Goal: Transaction & Acquisition: Purchase product/service

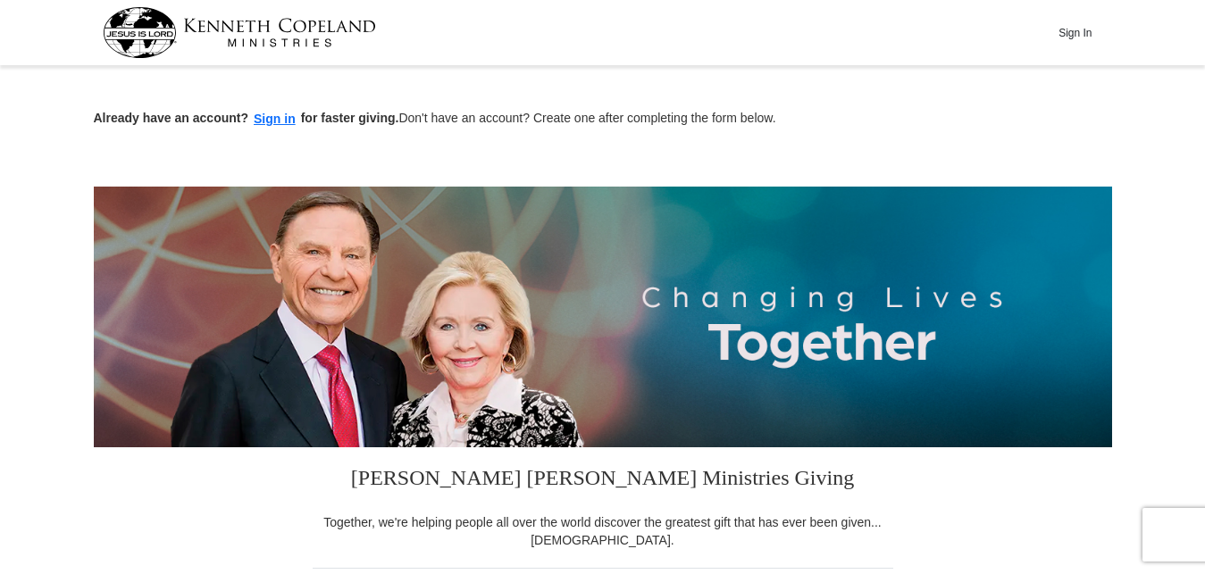
type input "10.00"
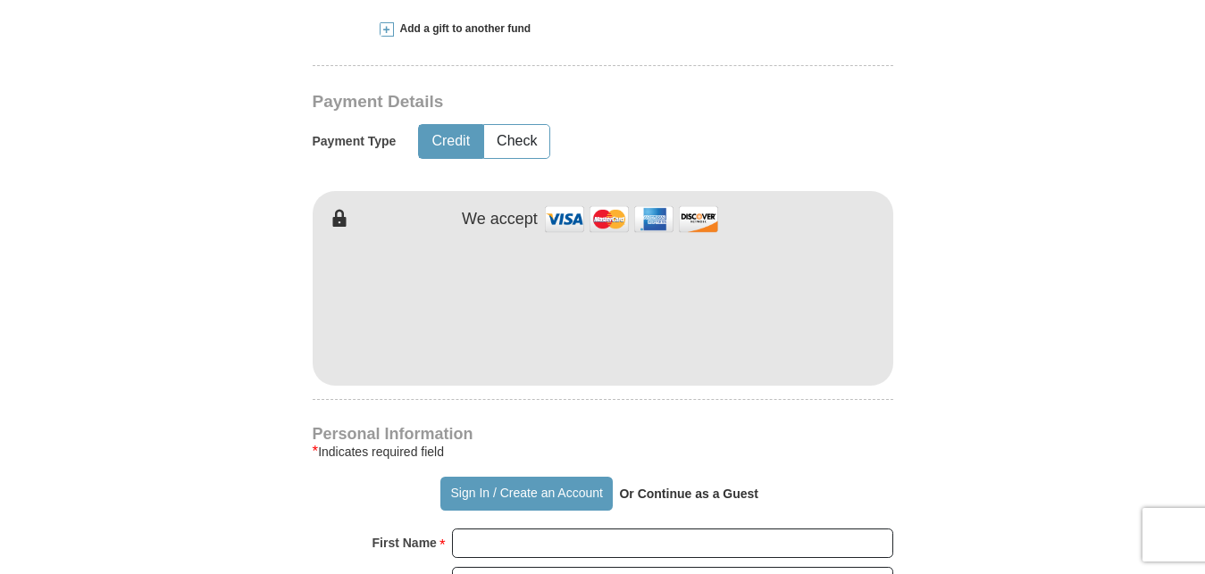
scroll to position [911, 0]
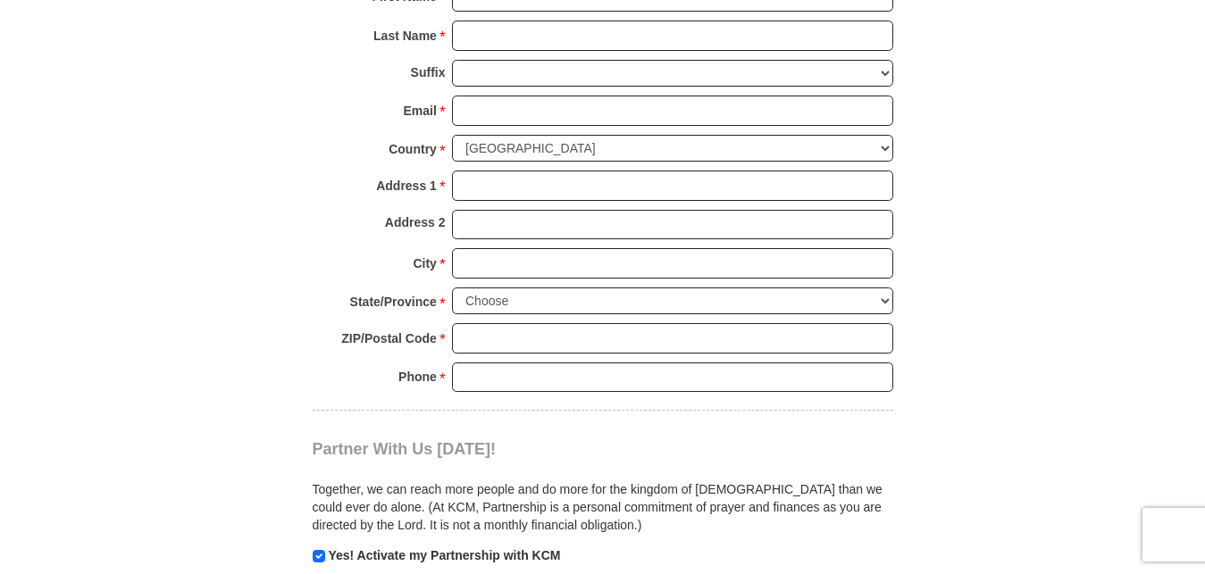
scroll to position [1276, 0]
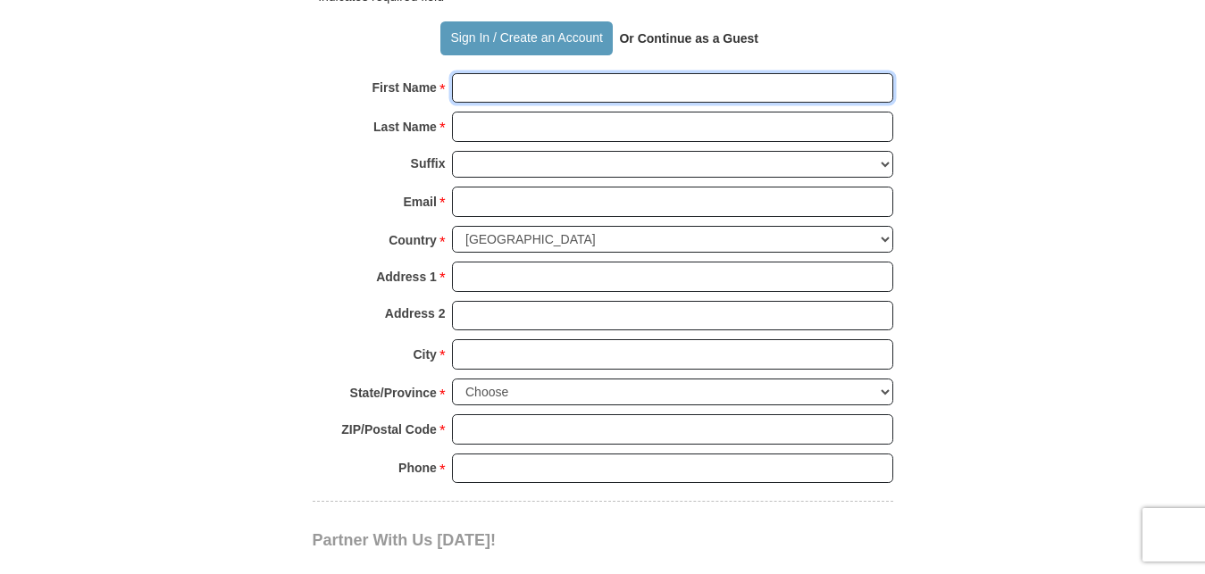
drag, startPoint x: 646, startPoint y: 88, endPoint x: 859, endPoint y: 111, distance: 214.8
click at [646, 87] on input "First Name *" at bounding box center [672, 88] width 441 height 30
click at [706, 92] on input "First Name *" at bounding box center [672, 88] width 441 height 30
click at [706, 91] on input "First Name *" at bounding box center [672, 88] width 441 height 30
click at [706, 90] on input "First Name *" at bounding box center [672, 88] width 441 height 30
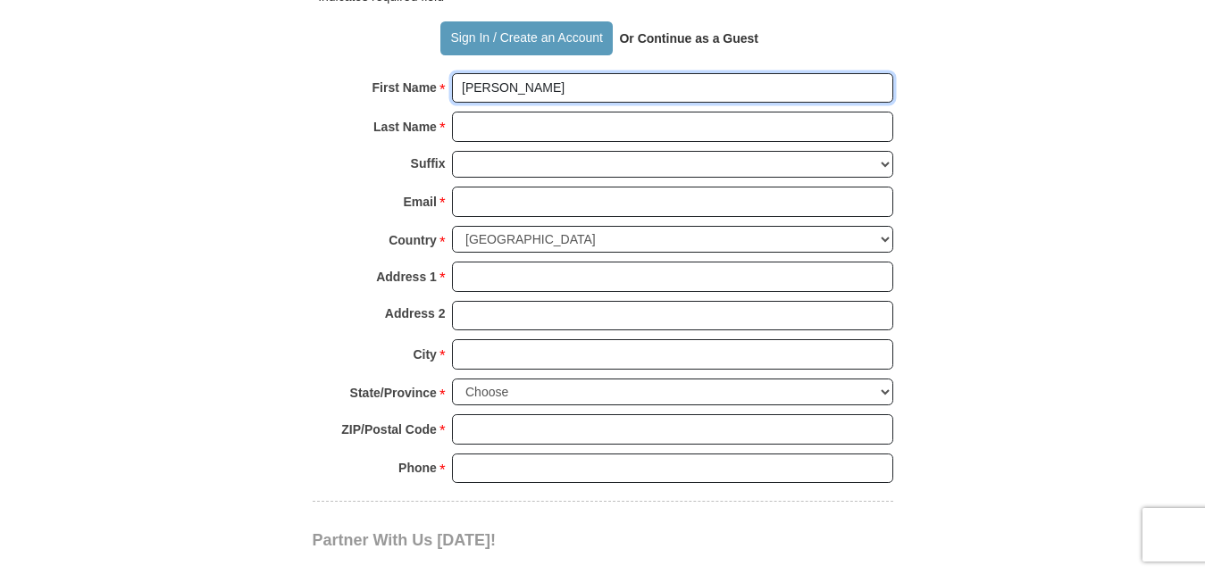
type input "[PERSON_NAME]"
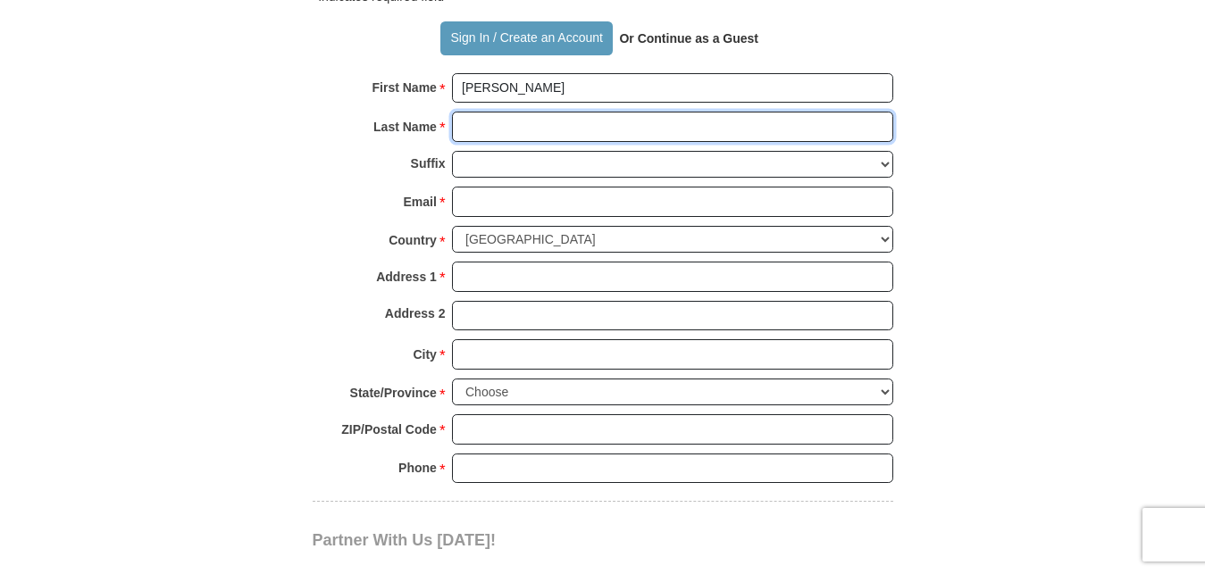
click at [688, 122] on input "Last Name *" at bounding box center [672, 127] width 441 height 30
type input "Hill"
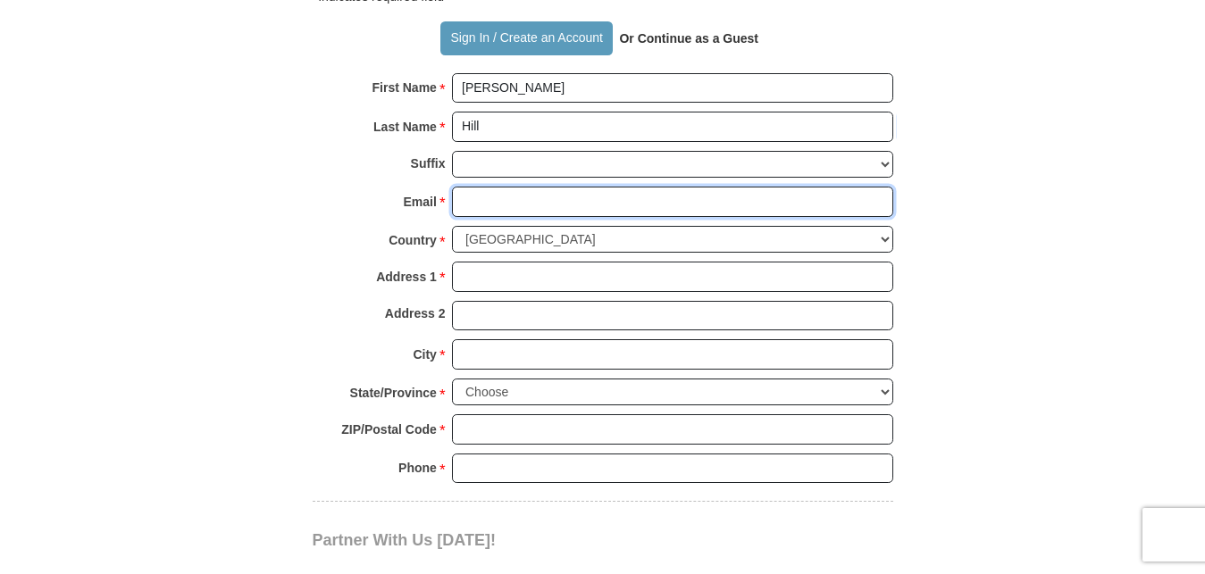
click at [680, 197] on input "Email *" at bounding box center [672, 202] width 441 height 30
type input "[EMAIL_ADDRESS][DOMAIN_NAME]"
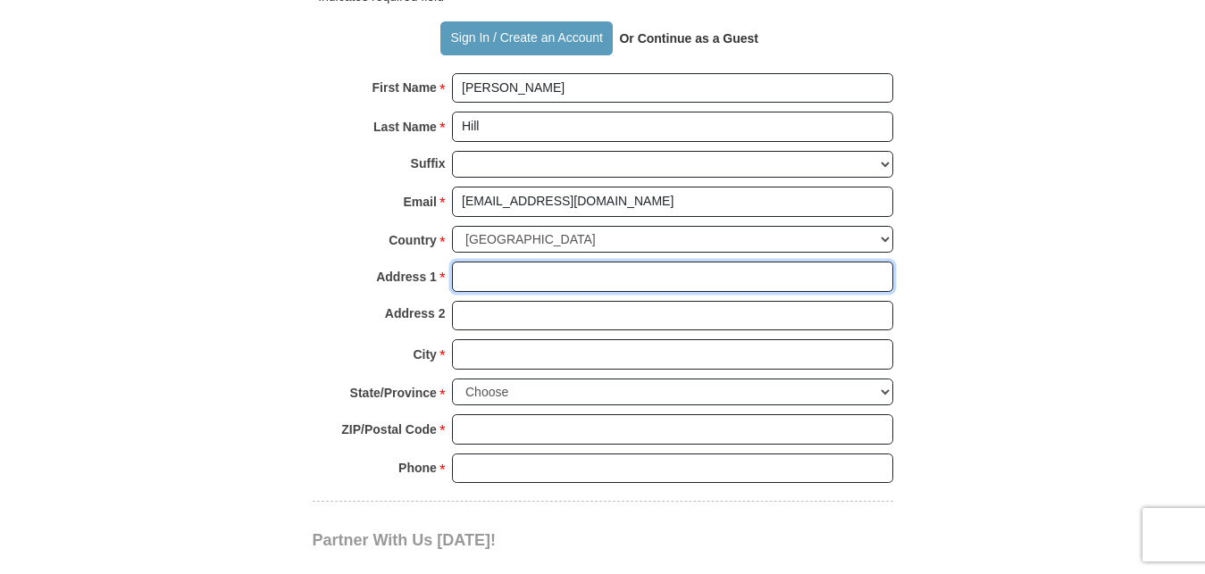
click at [686, 275] on input "Address 1 *" at bounding box center [672, 277] width 441 height 30
type input "[STREET_ADDRESS][PERSON_NAME]"
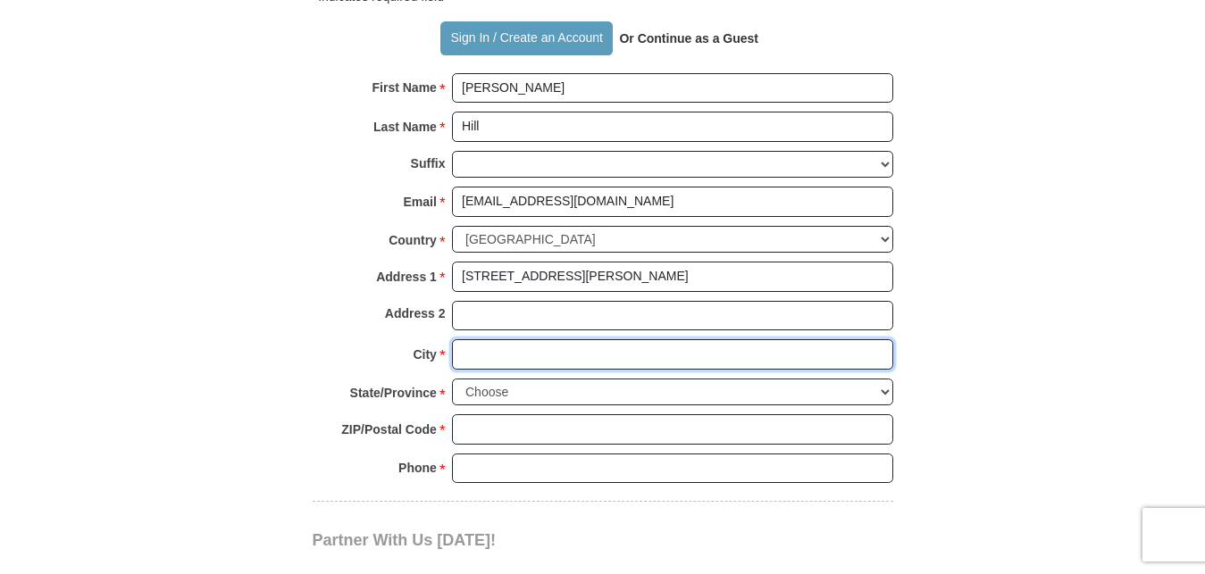
click at [697, 356] on input "City *" at bounding box center [672, 354] width 441 height 30
type input "[GEOGRAPHIC_DATA]"
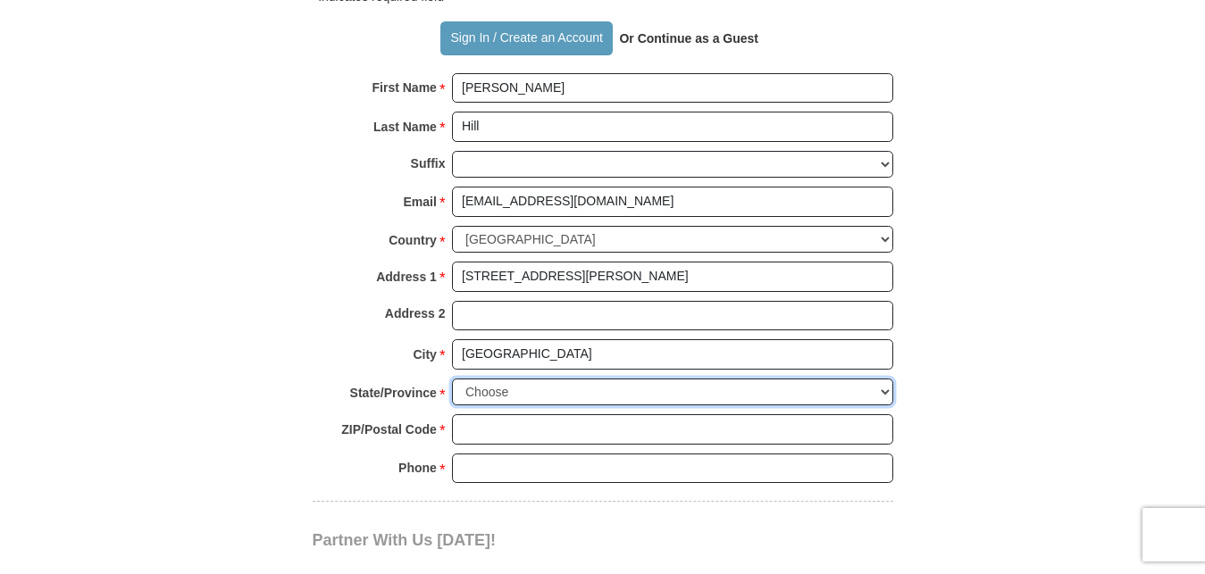
select select "FL"
click option "[US_STATE]" at bounding box center [0, 0] width 0 height 0
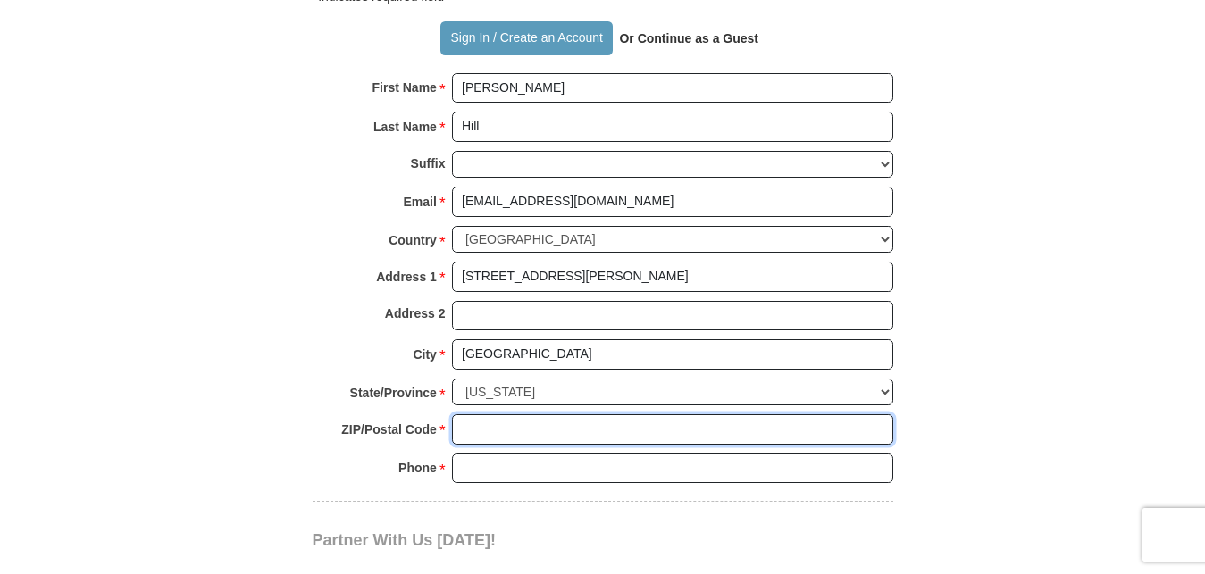
click at [733, 434] on input "ZIP/Postal Code *" at bounding box center [672, 430] width 441 height 30
type input "33981"
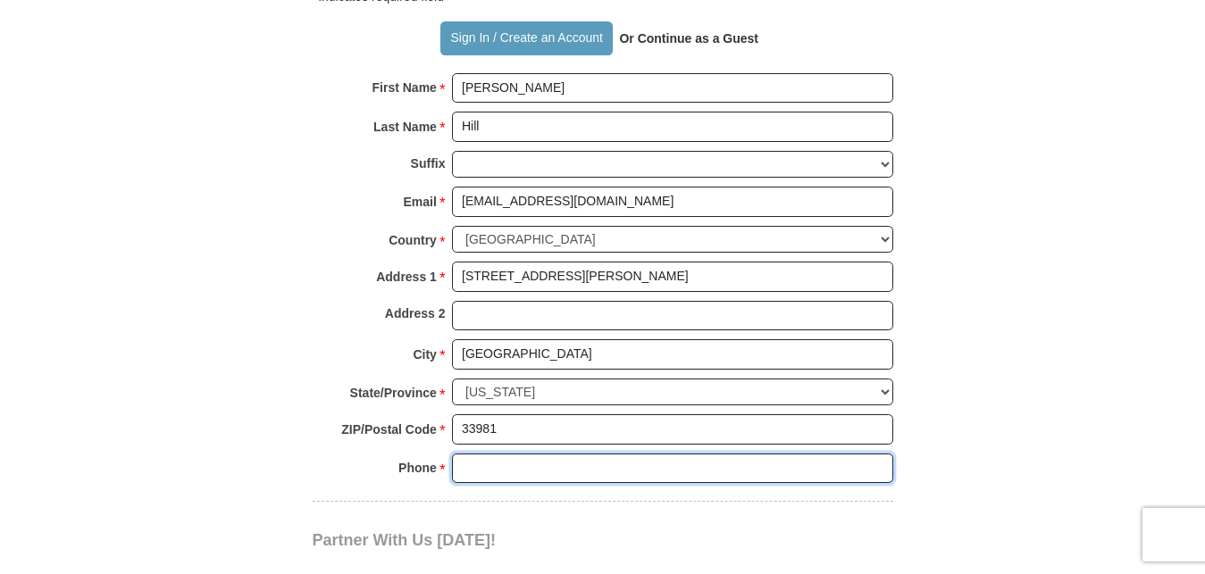
click at [745, 470] on input "Phone * *" at bounding box center [672, 469] width 441 height 30
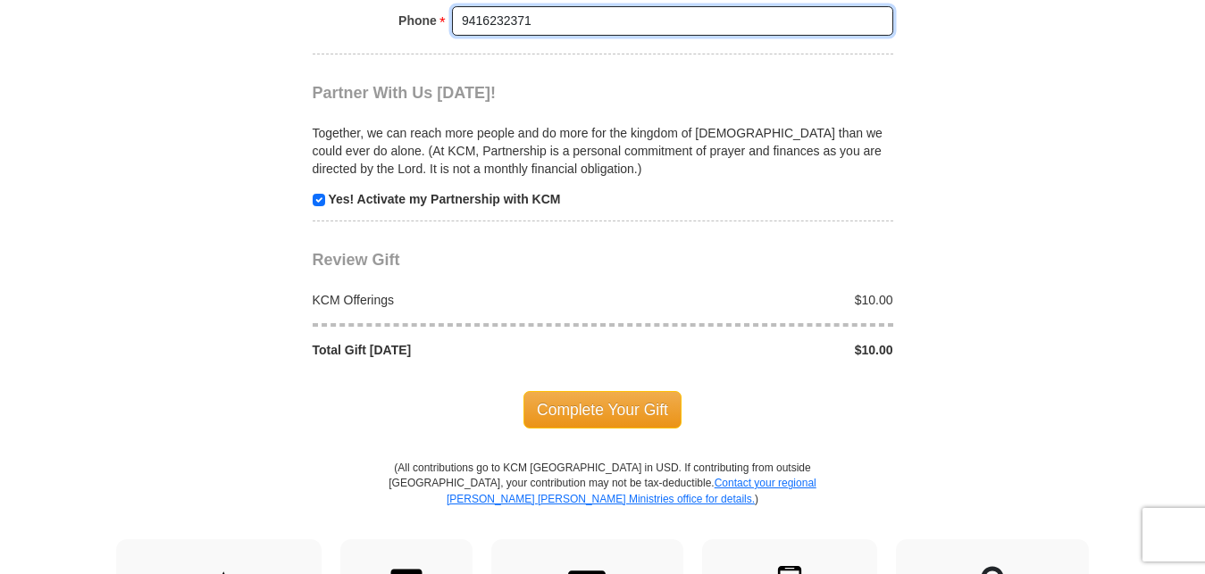
scroll to position [1731, 0]
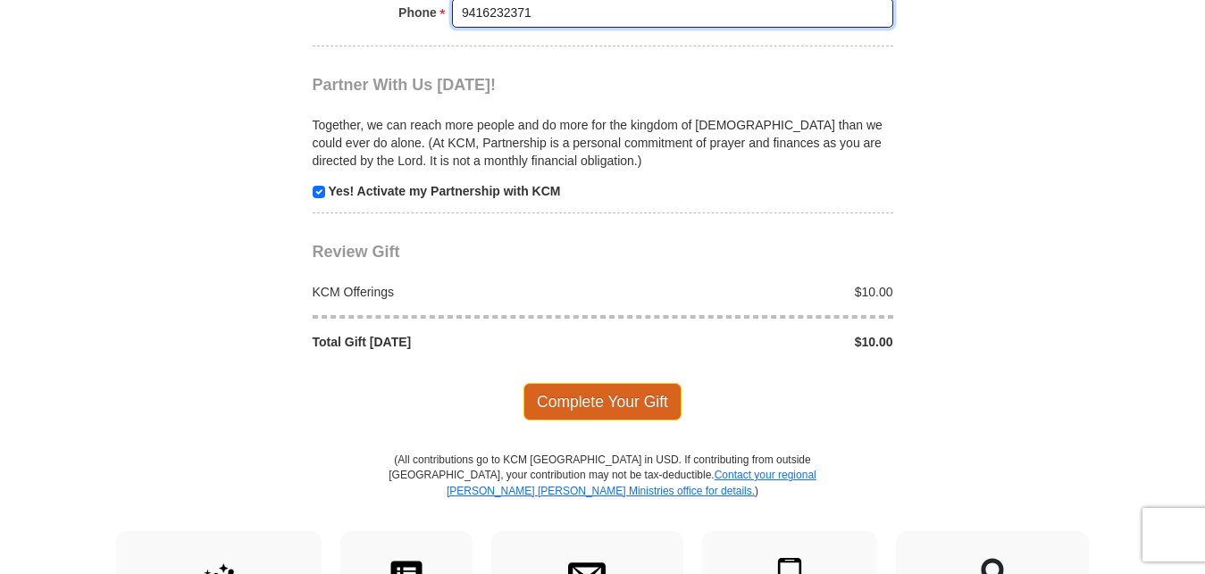
type input "9416232371"
click at [614, 387] on span "Complete Your Gift" at bounding box center [602, 402] width 158 height 38
